Goal: Communication & Community: Answer question/provide support

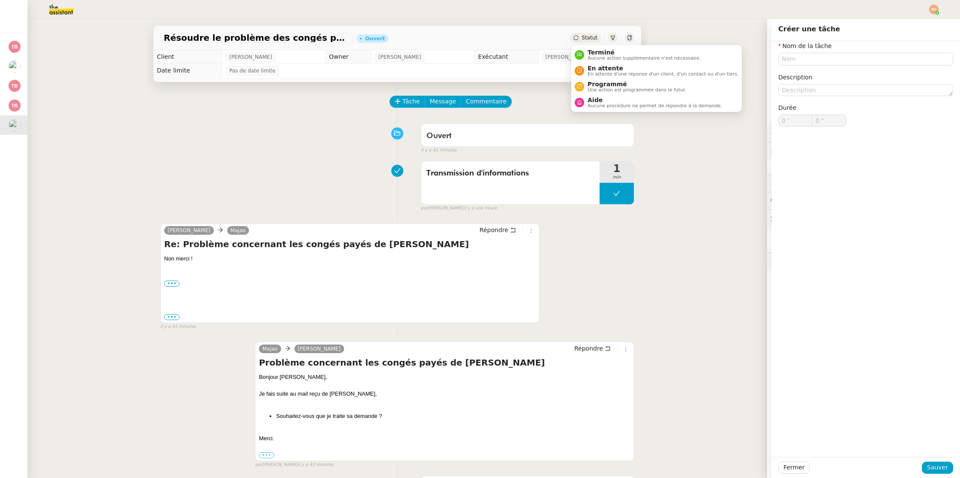
click at [592, 38] on span "Statut" at bounding box center [590, 38] width 16 height 6
click at [604, 57] on span "Aucune action supplémentaire n'est nécessaire." at bounding box center [644, 58] width 113 height 5
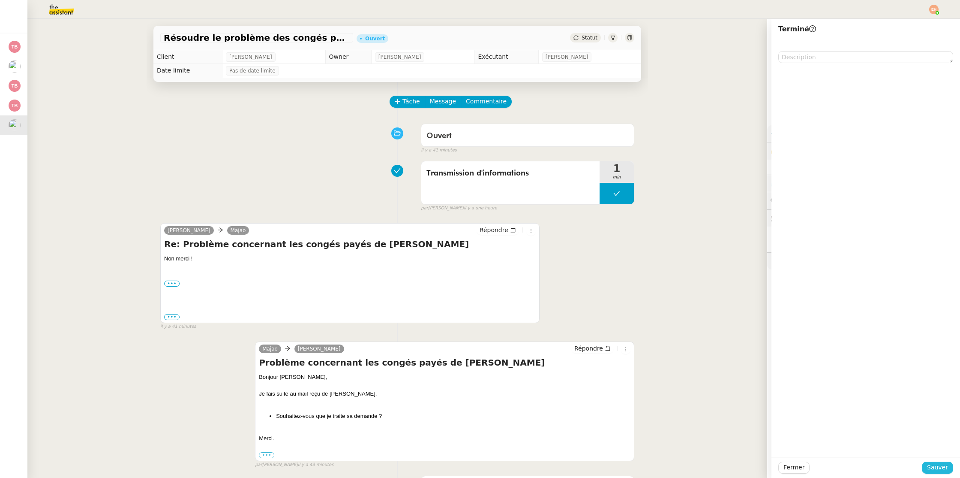
click at [939, 466] on span "Sauver" at bounding box center [937, 467] width 21 height 10
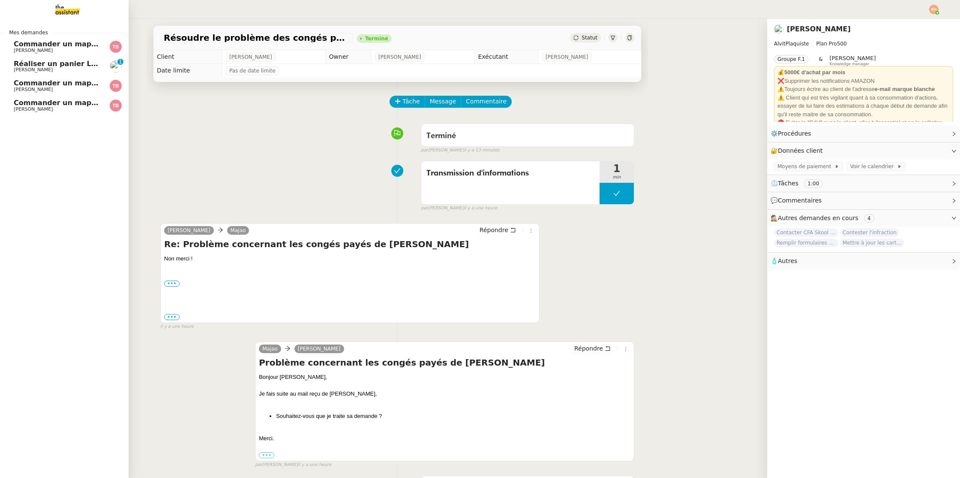
click at [26, 63] on span "Réaliser un panier Leclerc - [DATE]" at bounding box center [81, 64] width 134 height 8
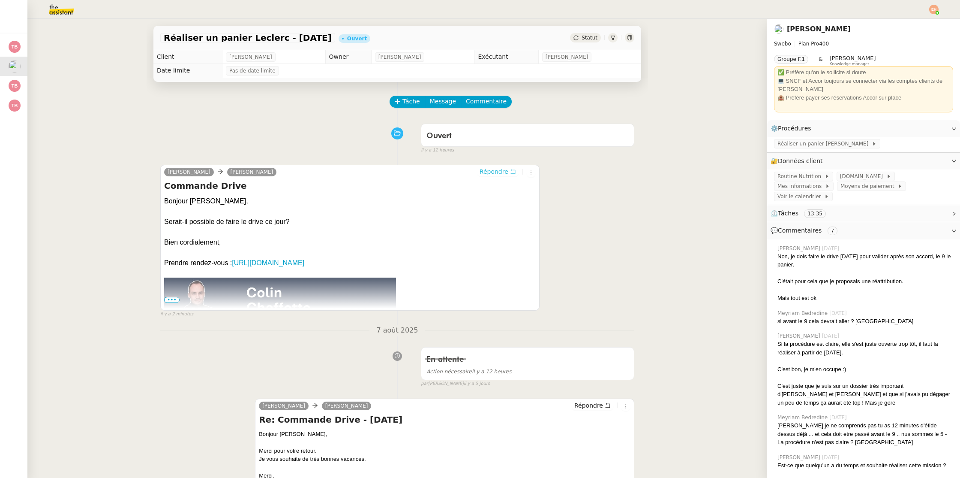
click at [485, 173] on span "Répondre" at bounding box center [494, 171] width 29 height 9
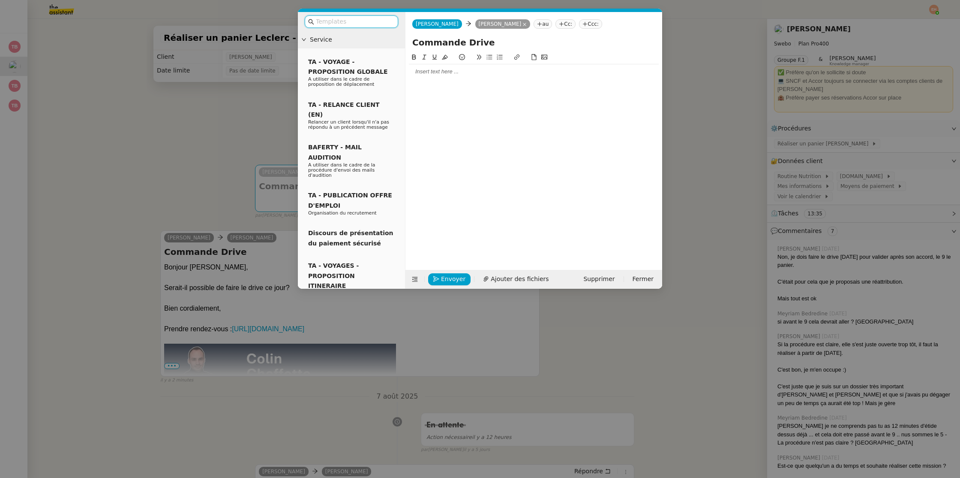
click at [433, 77] on div at bounding box center [534, 71] width 250 height 15
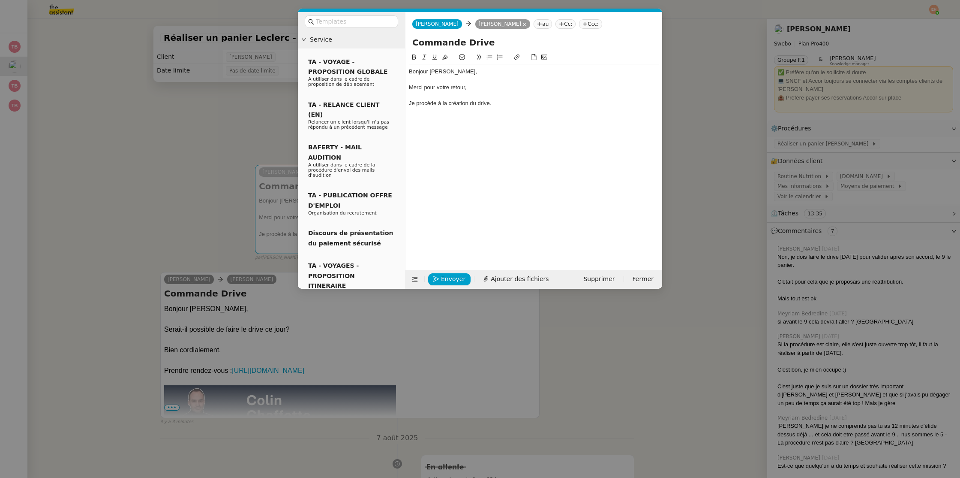
click at [490, 103] on div "Je procède à la création du drive." at bounding box center [534, 103] width 250 height 8
click at [559, 105] on div "Je procède à la création du drive Leclerc." at bounding box center [534, 103] width 250 height 8
click at [535, 96] on div at bounding box center [534, 96] width 250 height 8
click at [535, 103] on div "Je procède à la création du drive Leclerc." at bounding box center [534, 103] width 250 height 8
click at [529, 102] on div "Je procède à la création du drive Leclerc." at bounding box center [534, 103] width 250 height 8
